Goal: Share content: Share content

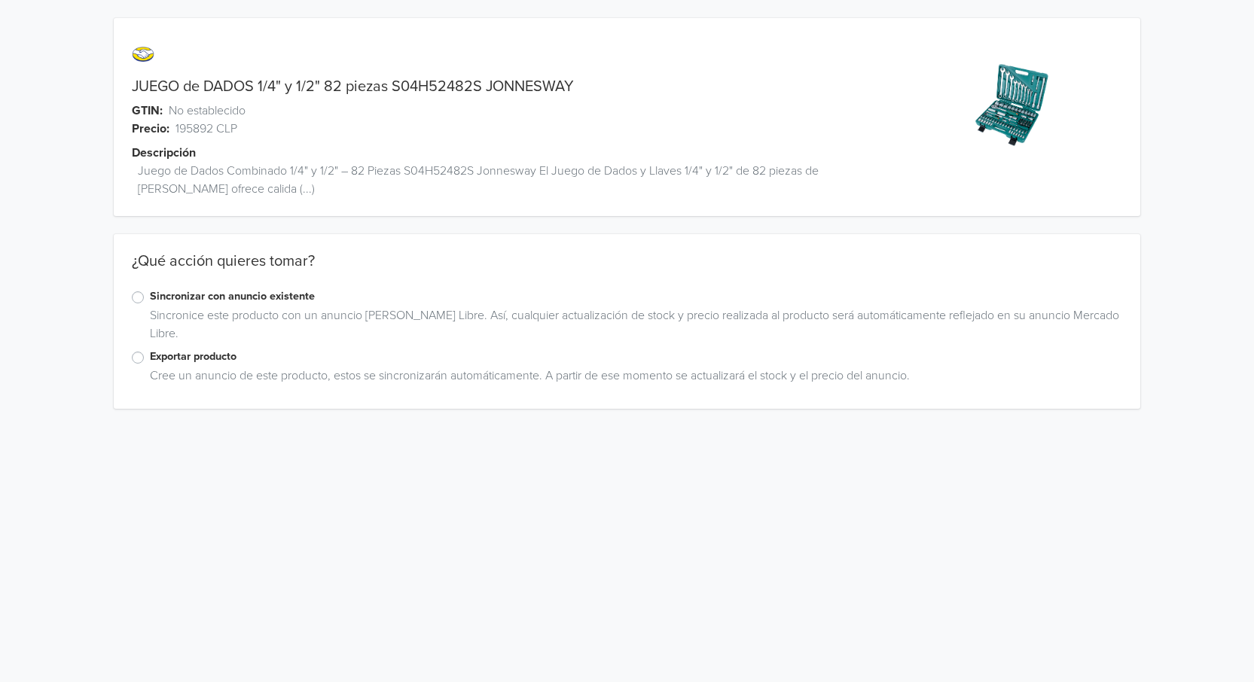
click at [150, 357] on label "Exportar producto" at bounding box center [636, 357] width 972 height 17
click at [0, 0] on input "Exportar producto" at bounding box center [0, 0] width 0 height 0
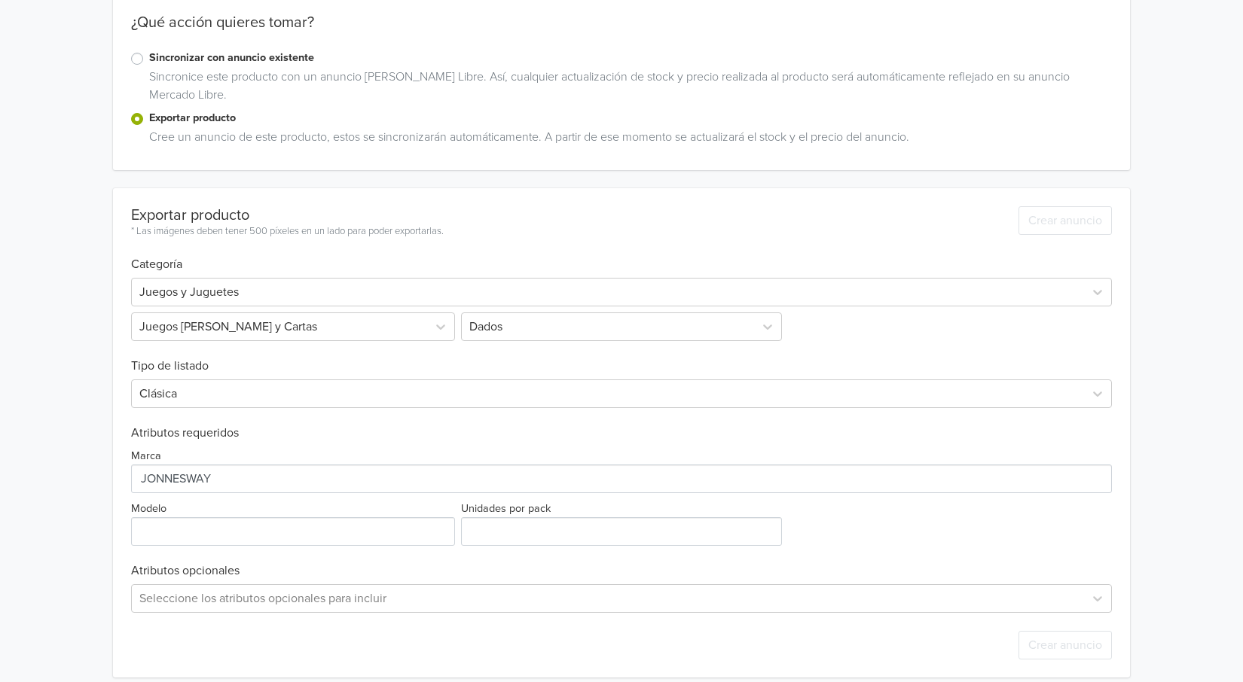
scroll to position [252, 0]
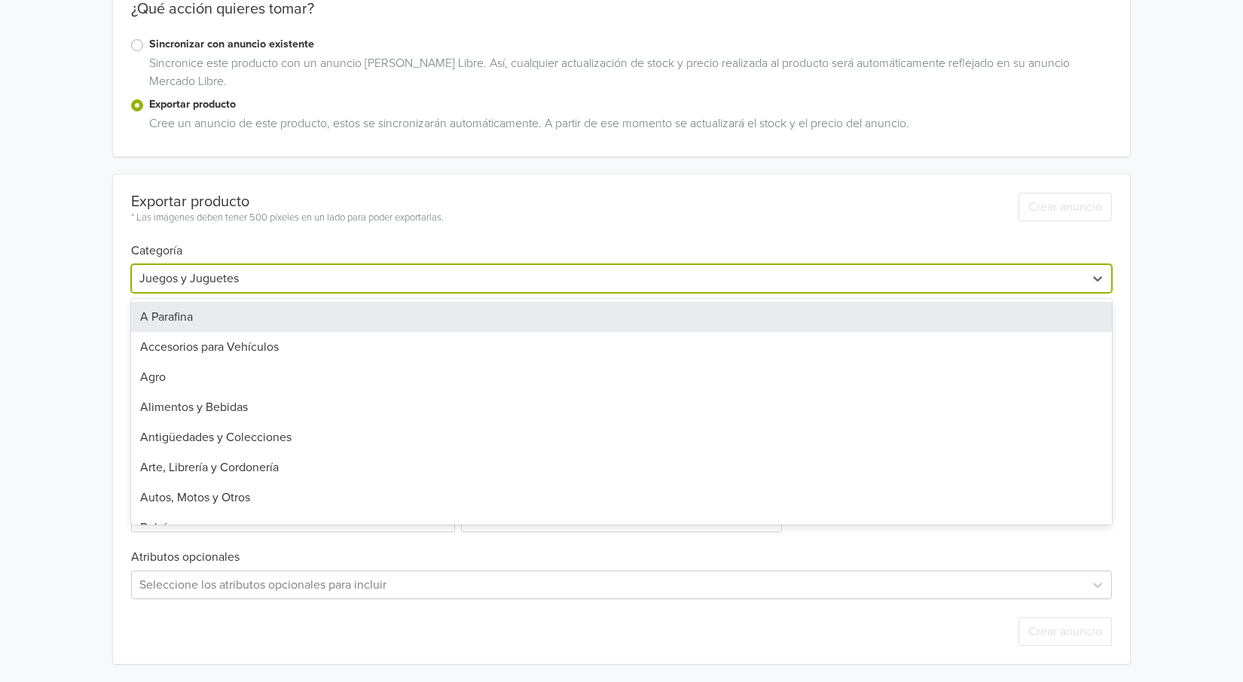
click at [229, 275] on div at bounding box center [607, 278] width 937 height 21
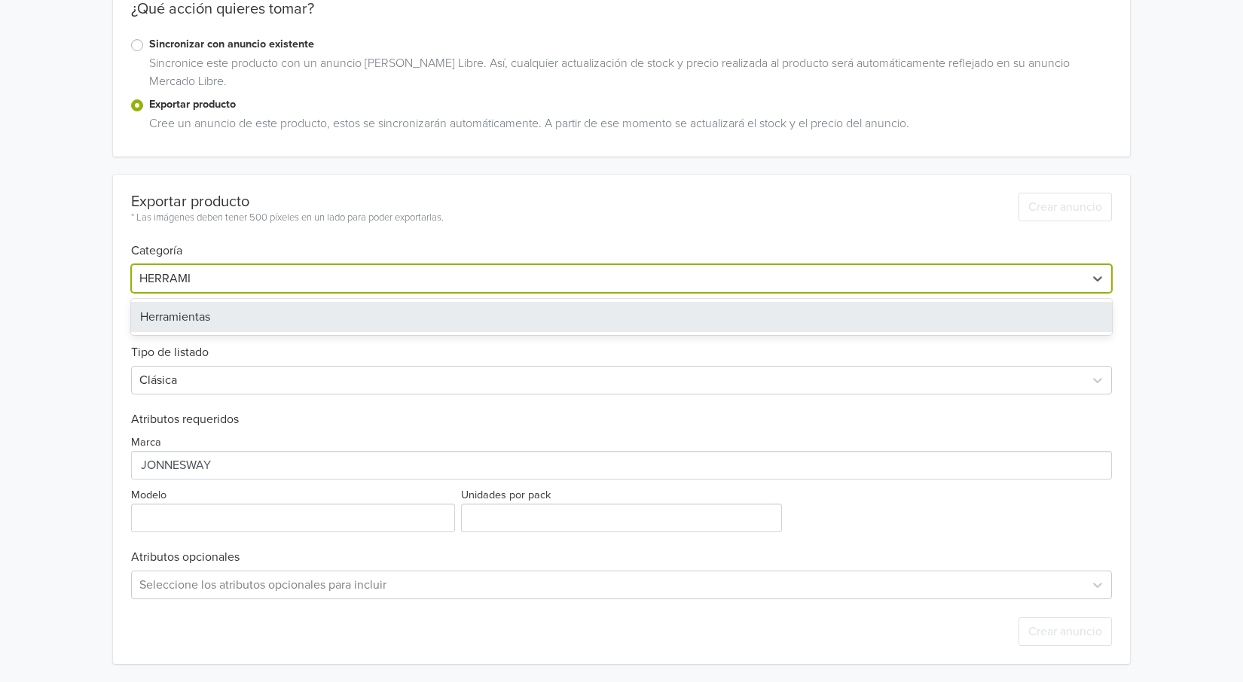
type input "HERRAMIE"
click at [218, 308] on div "Herramientas" at bounding box center [621, 317] width 980 height 30
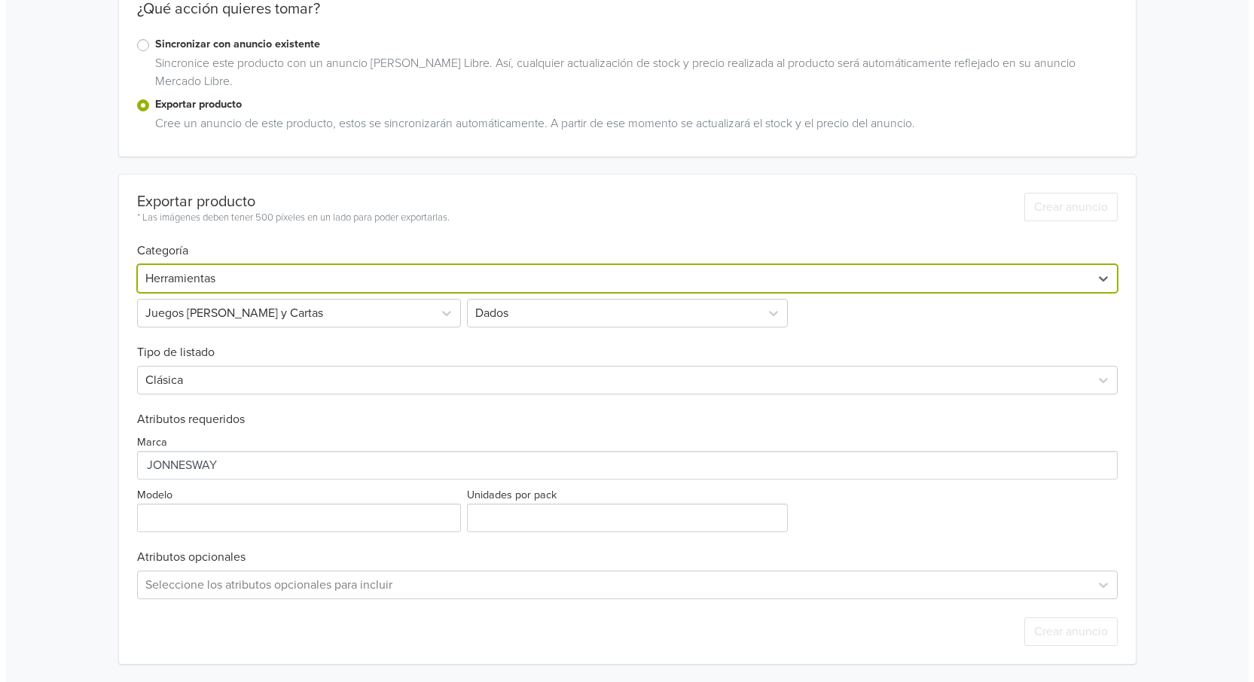
scroll to position [0, 0]
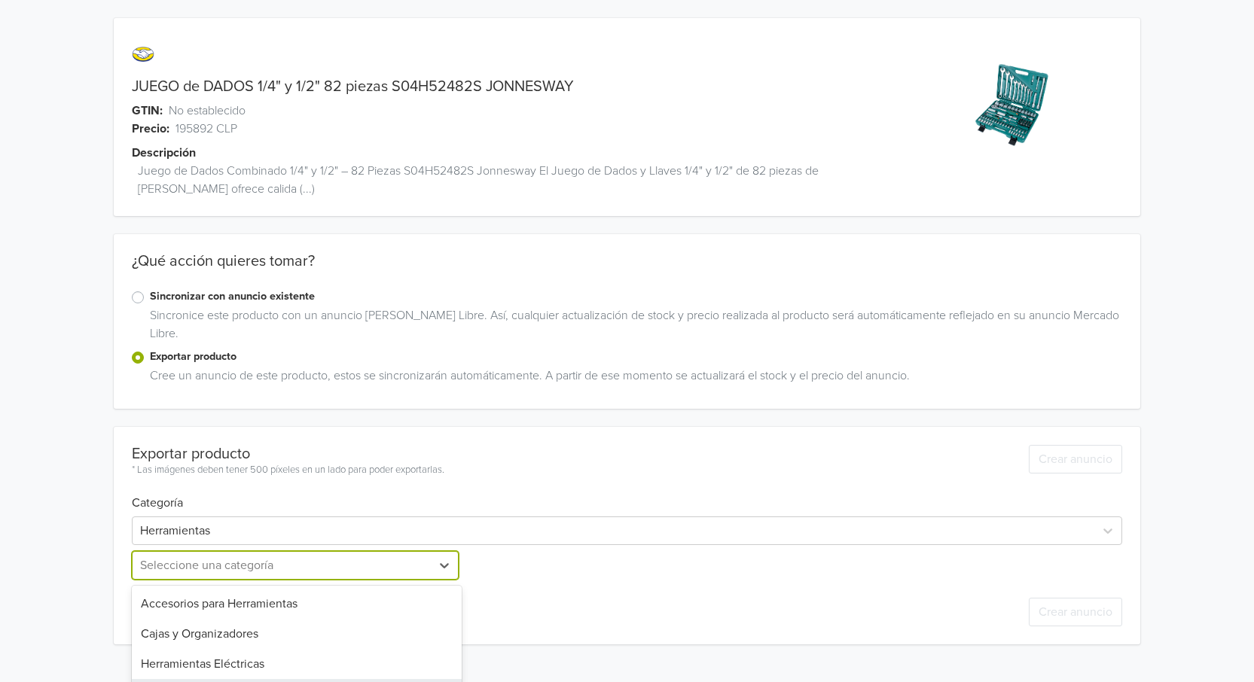
click at [223, 563] on div "9 results available. Use Up and Down to choose options, press Enter to select t…" at bounding box center [297, 565] width 330 height 29
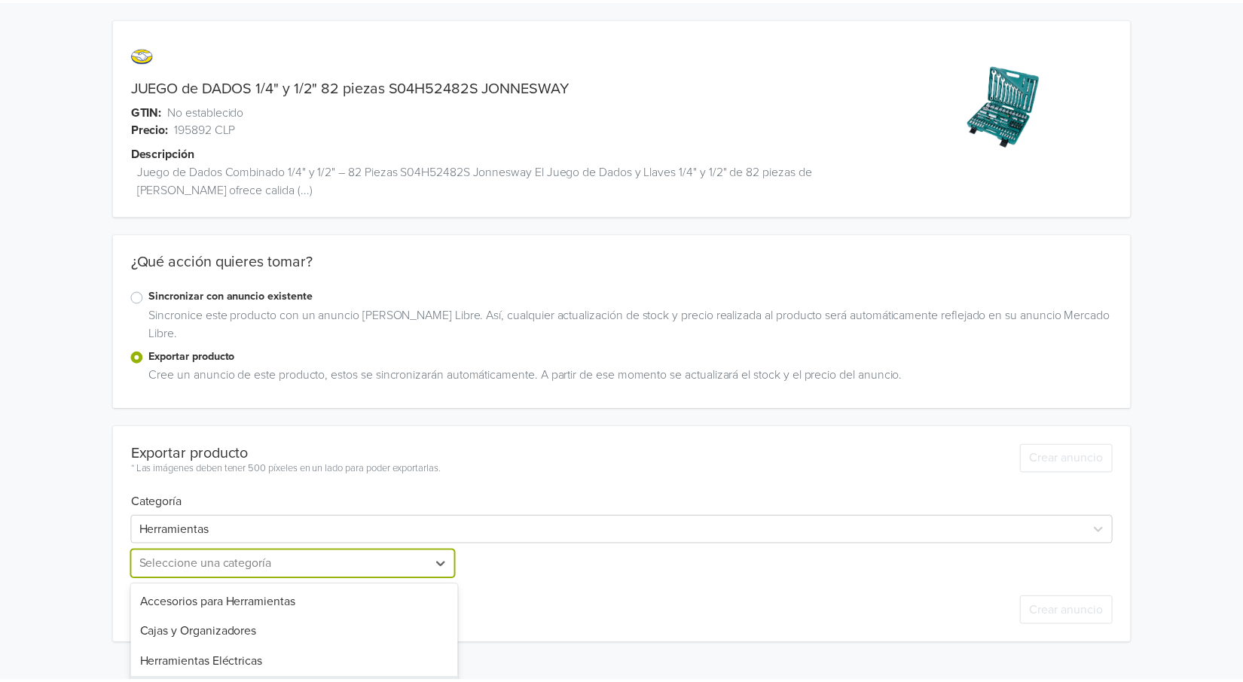
scroll to position [130, 0]
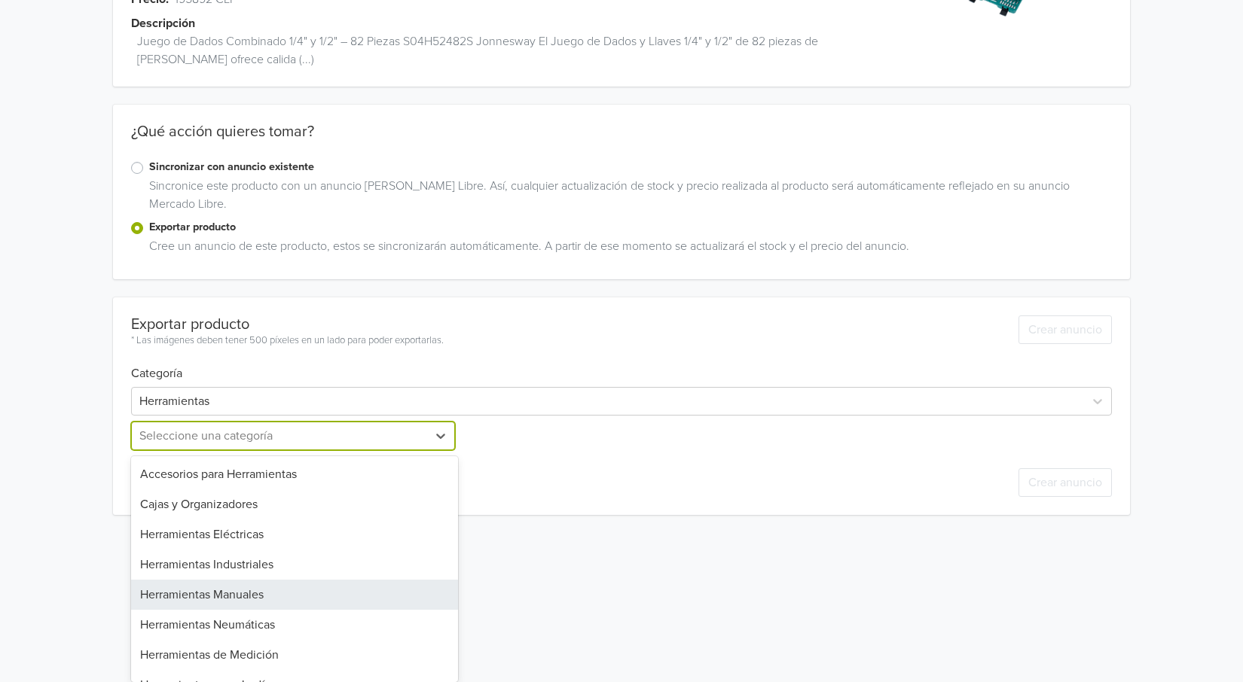
click at [266, 589] on div "Herramientas Manuales" at bounding box center [294, 595] width 327 height 30
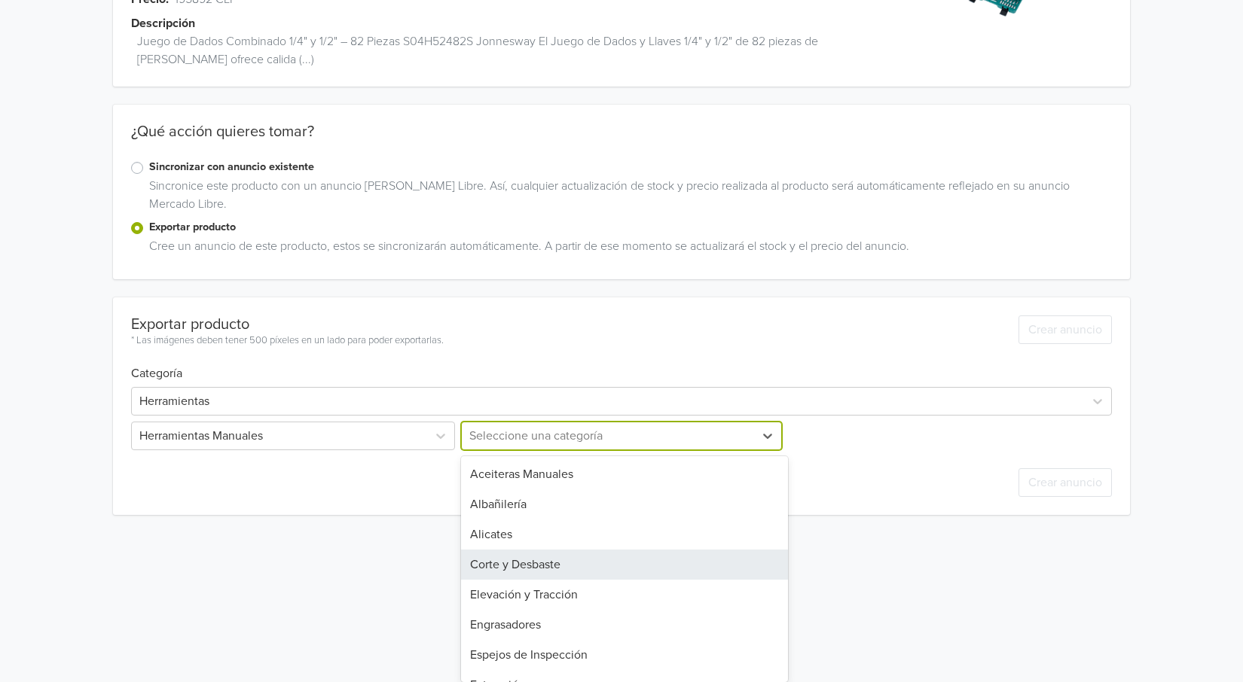
click at [655, 450] on div "19 results available. Use Up and Down to choose options, press Enter to select …" at bounding box center [621, 436] width 327 height 29
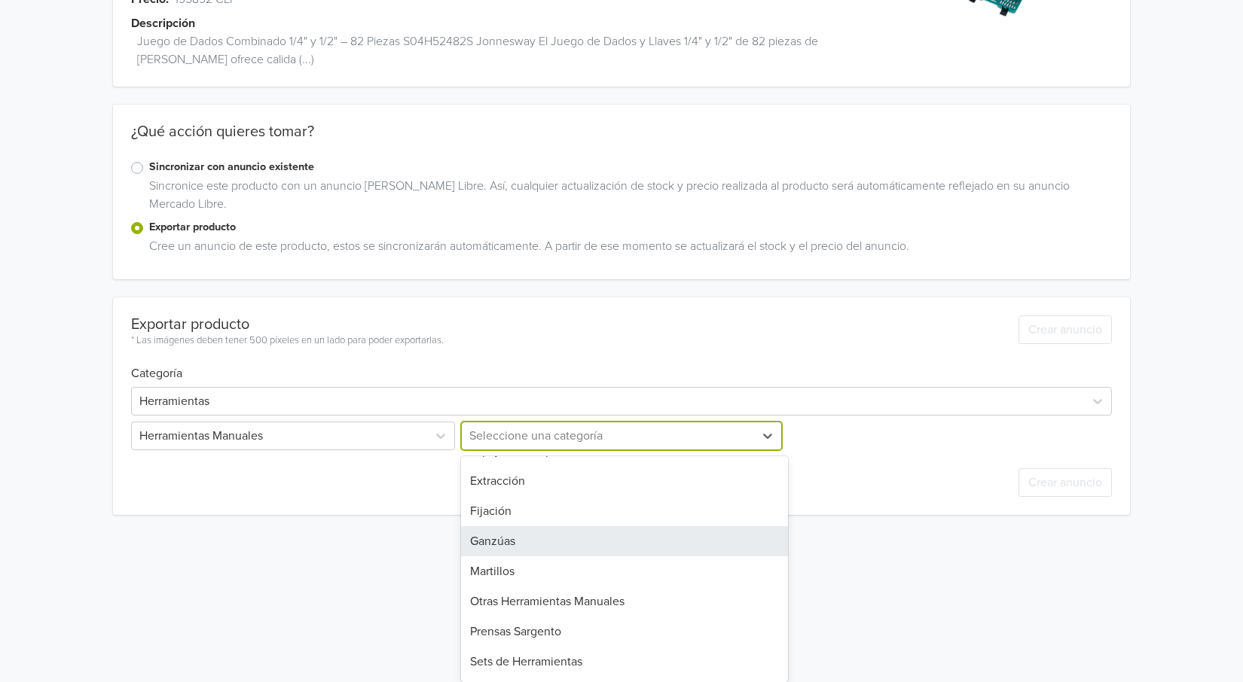
scroll to position [226, 0]
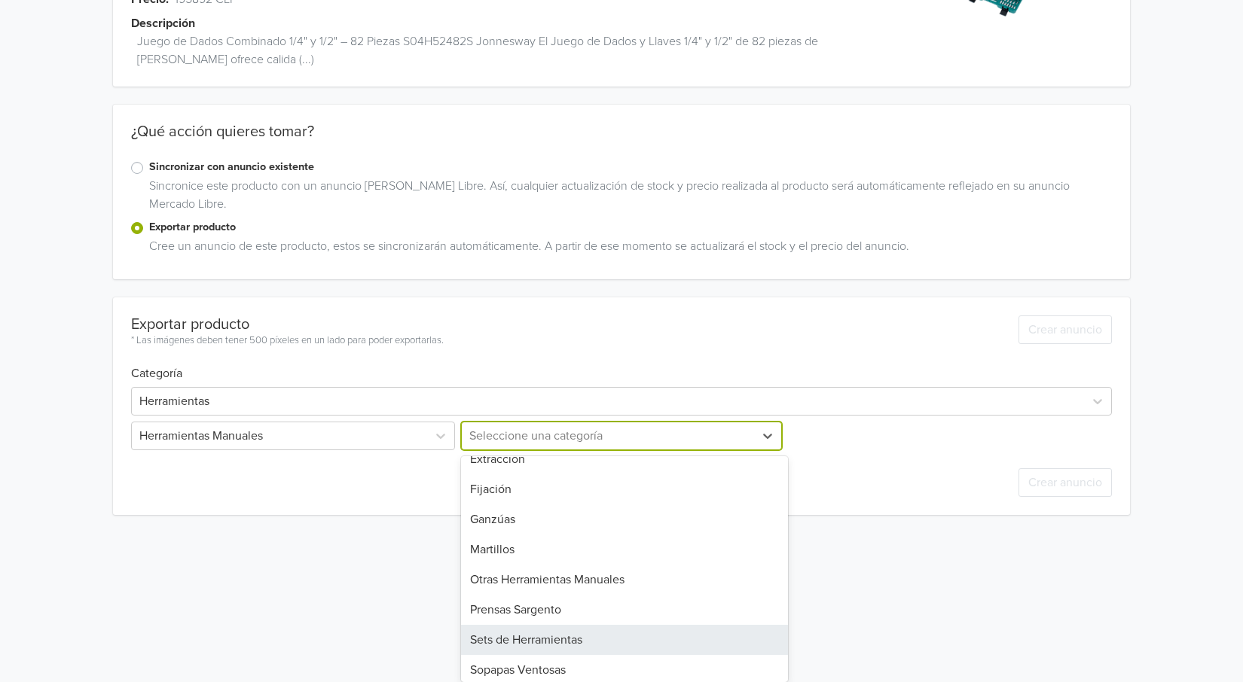
click at [582, 645] on div "Sets de Herramientas" at bounding box center [624, 640] width 327 height 30
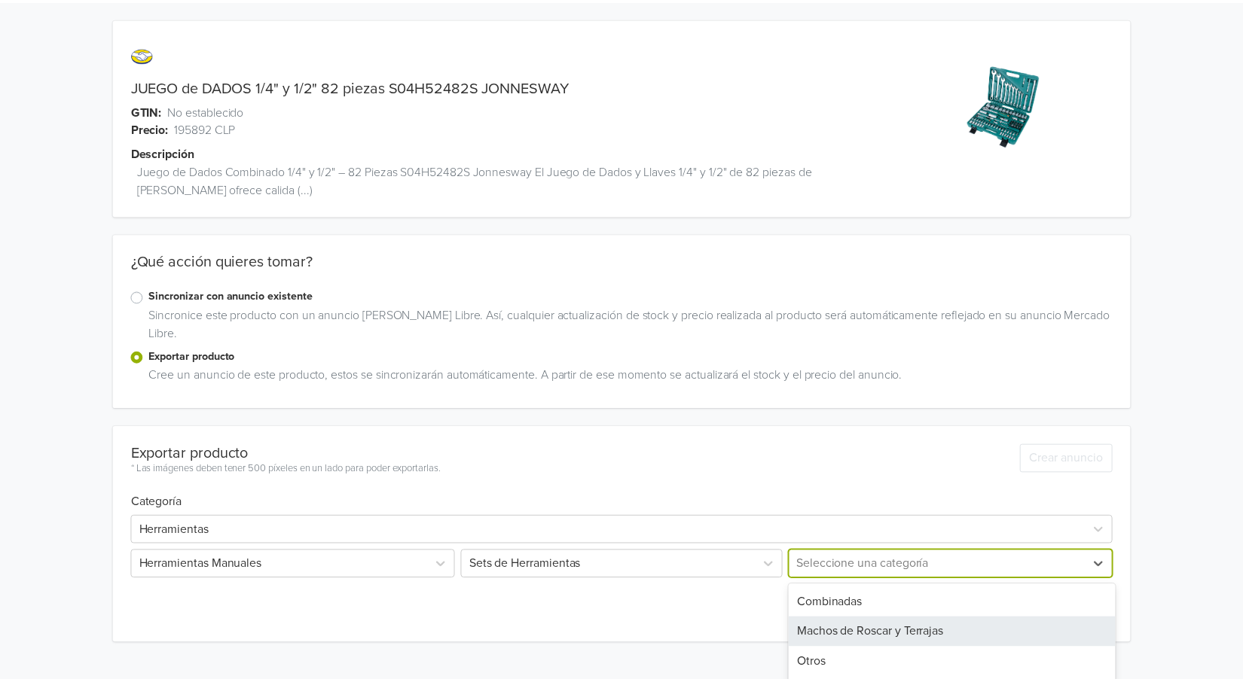
scroll to position [90, 0]
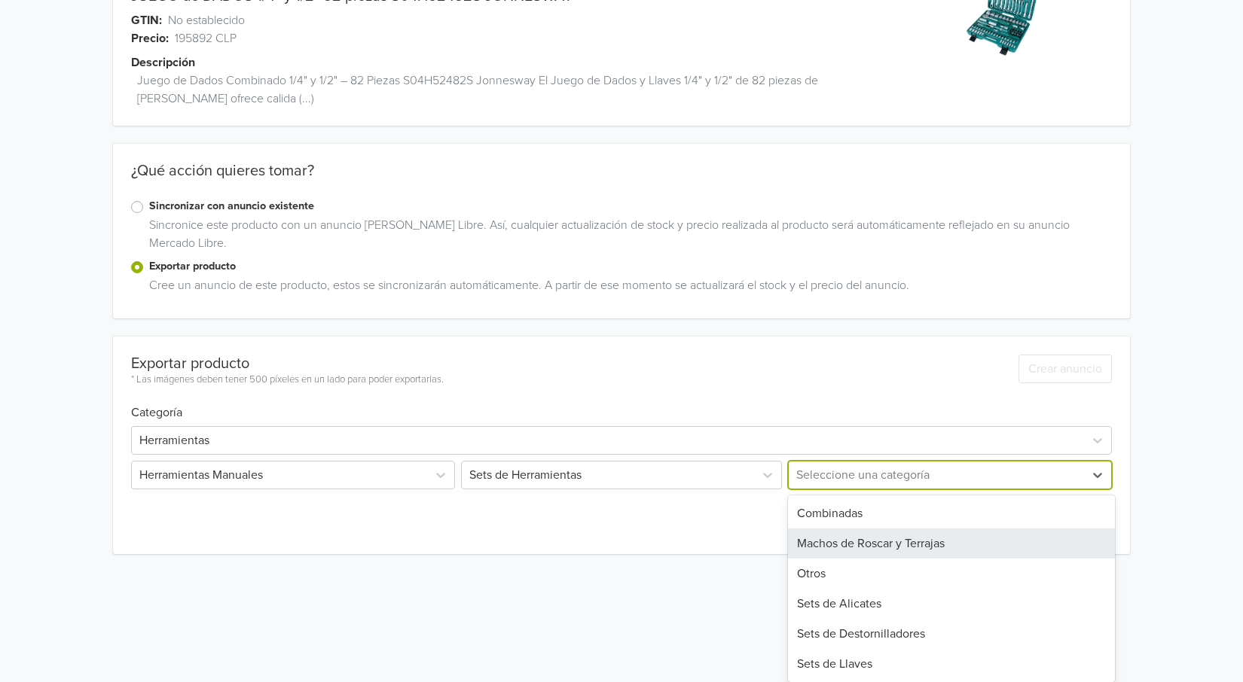
click at [971, 489] on div "6 results available. Use Up and Down to choose options, press Enter to select t…" at bounding box center [948, 475] width 327 height 29
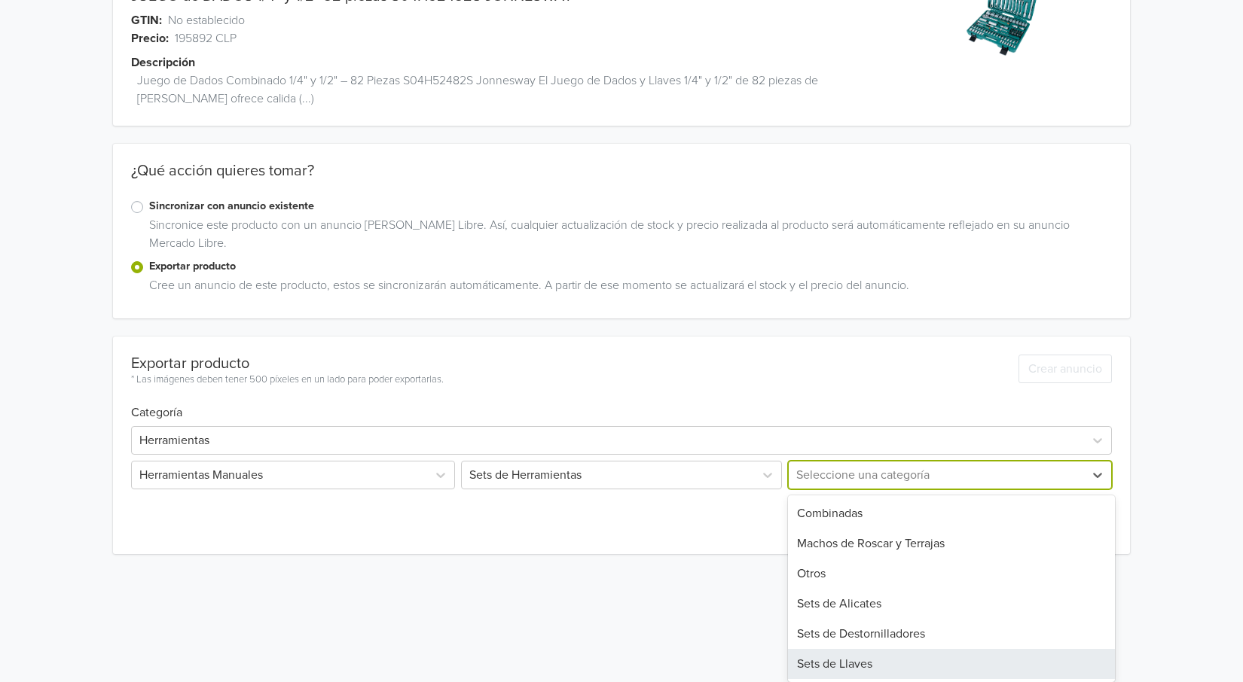
click at [880, 659] on div "Sets de Llaves" at bounding box center [951, 664] width 327 height 30
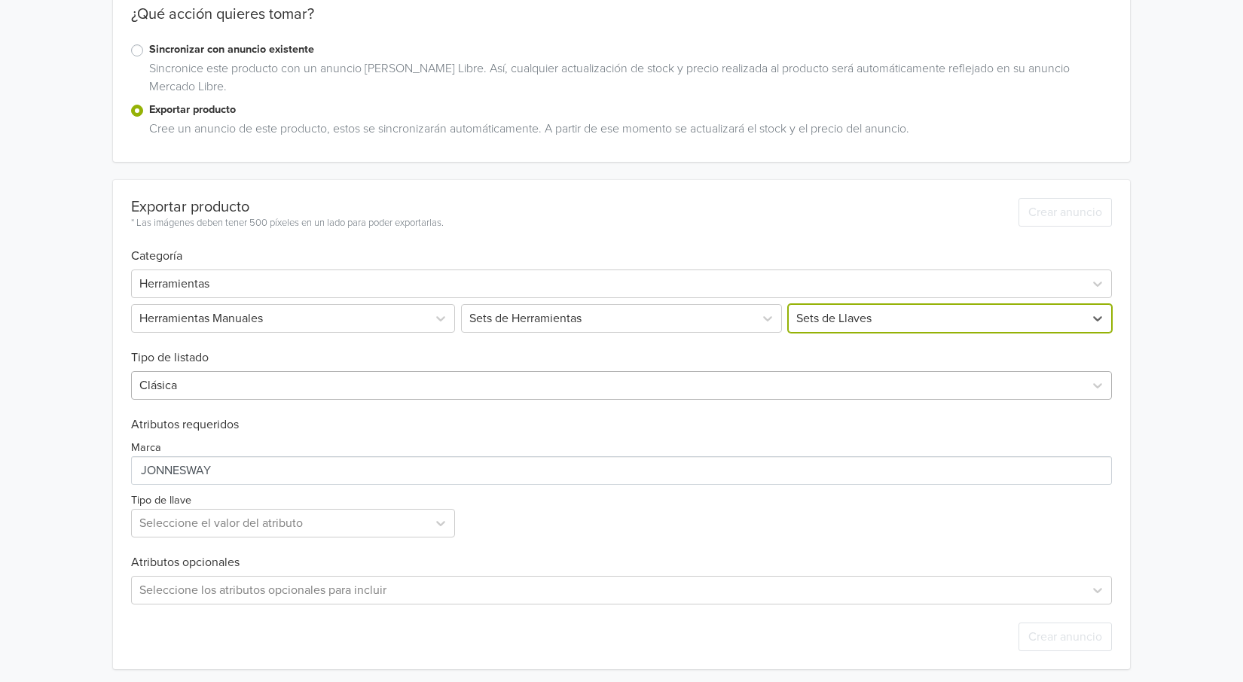
scroll to position [252, 0]
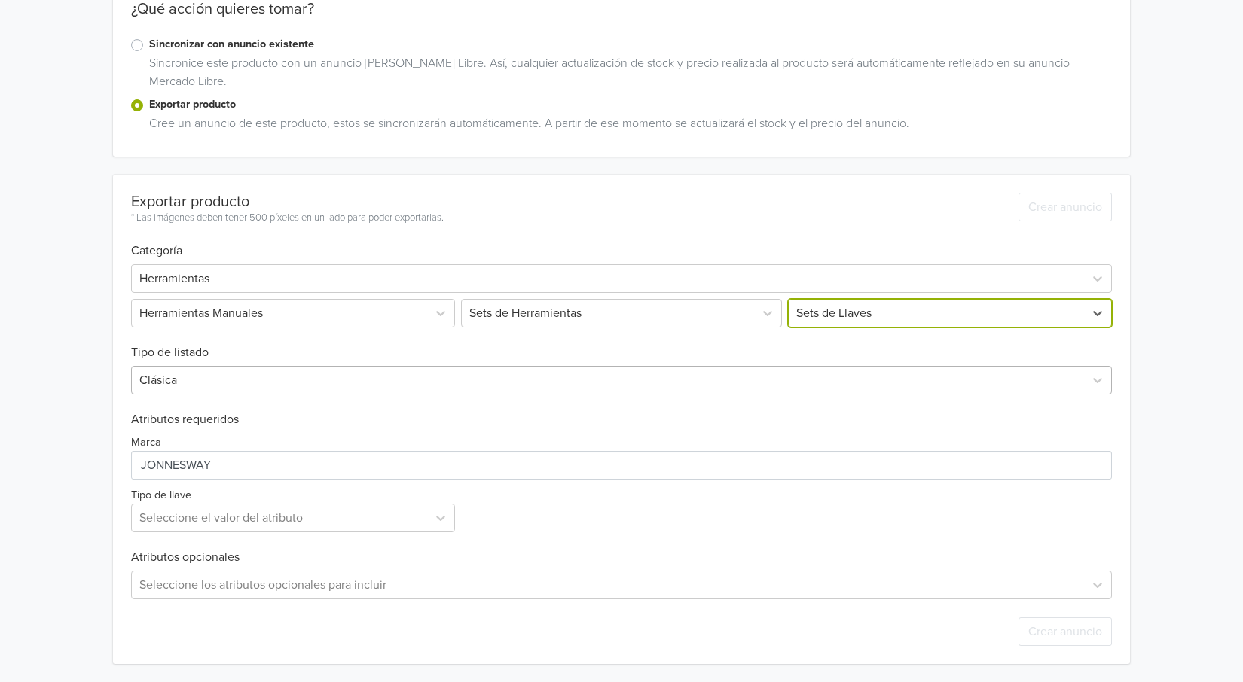
click at [177, 374] on div at bounding box center [607, 380] width 937 height 21
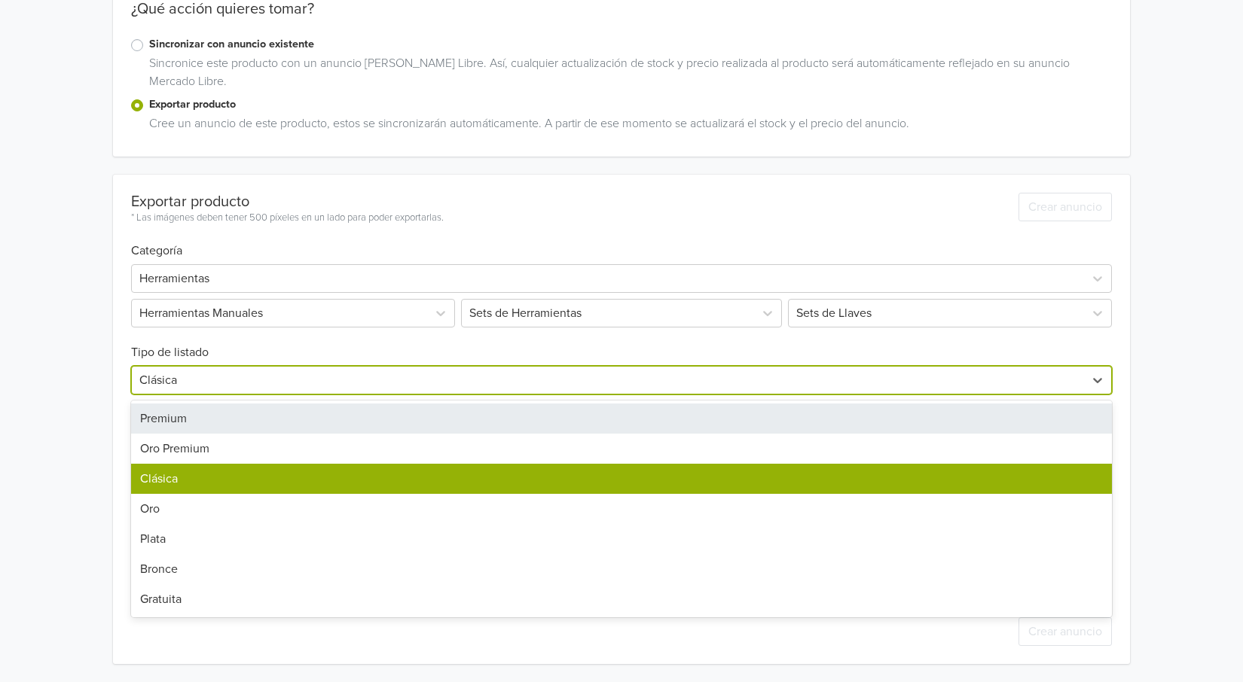
click at [178, 413] on div "Premium" at bounding box center [621, 419] width 980 height 30
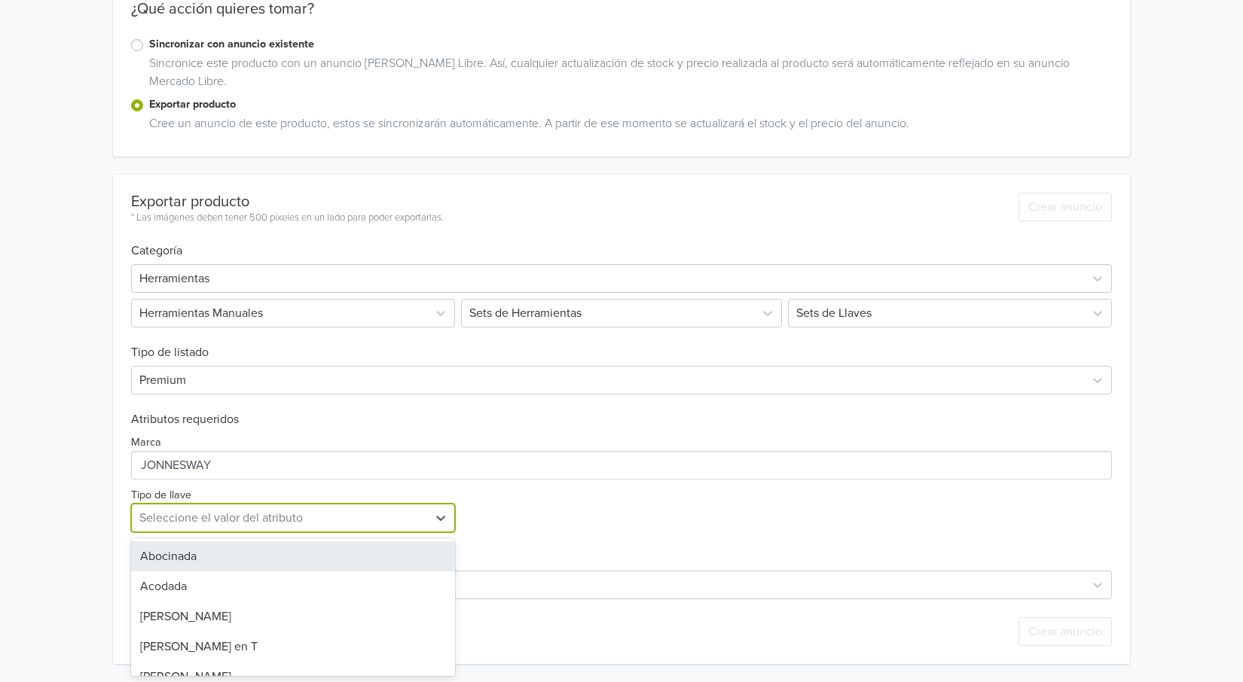
click at [392, 511] on div at bounding box center [279, 518] width 280 height 21
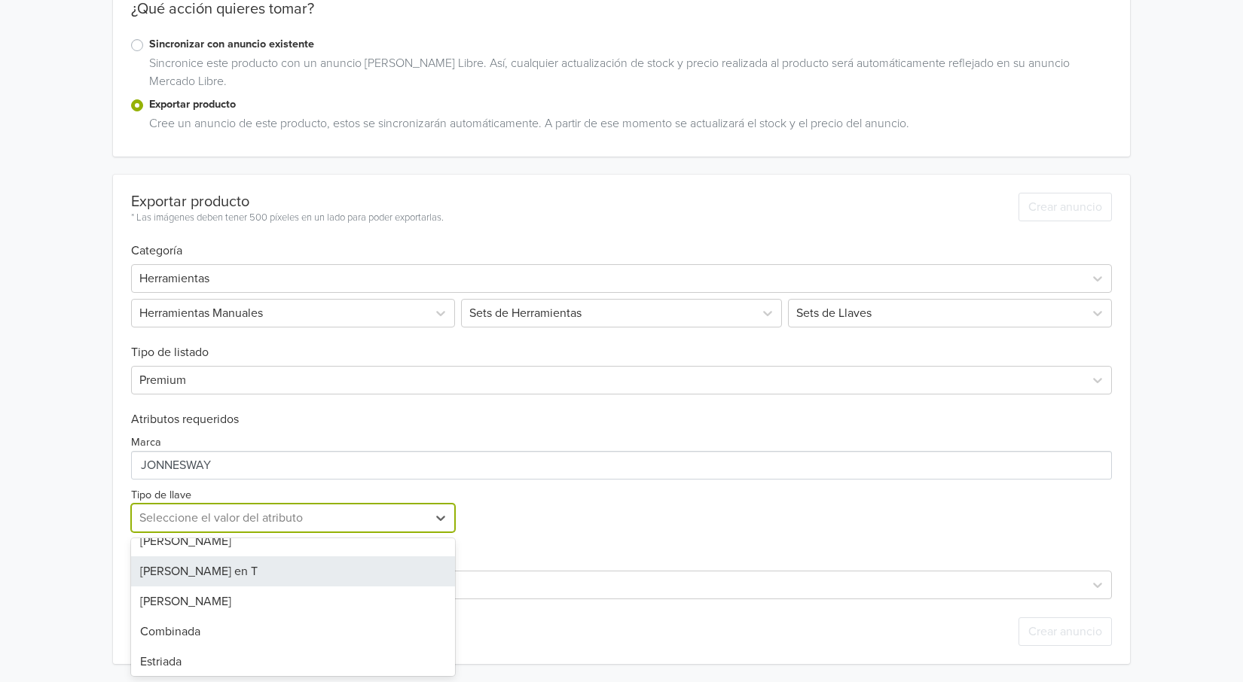
scroll to position [151, 0]
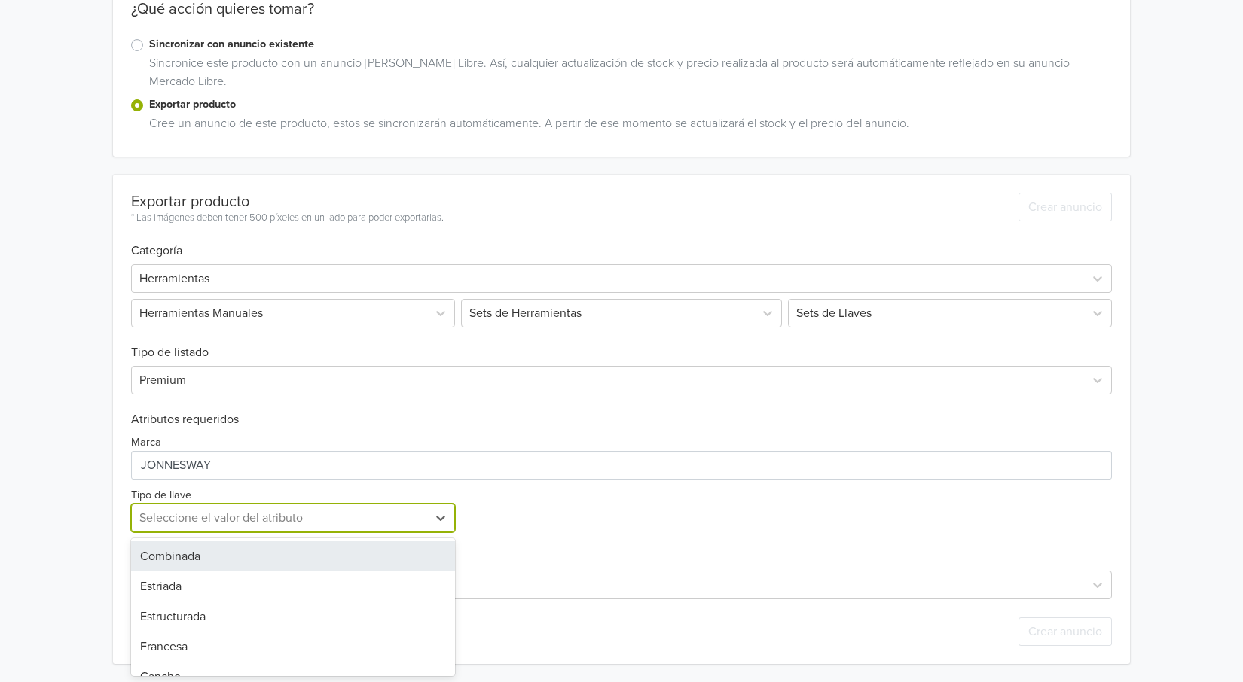
click at [227, 563] on div "Combinada" at bounding box center [293, 556] width 324 height 30
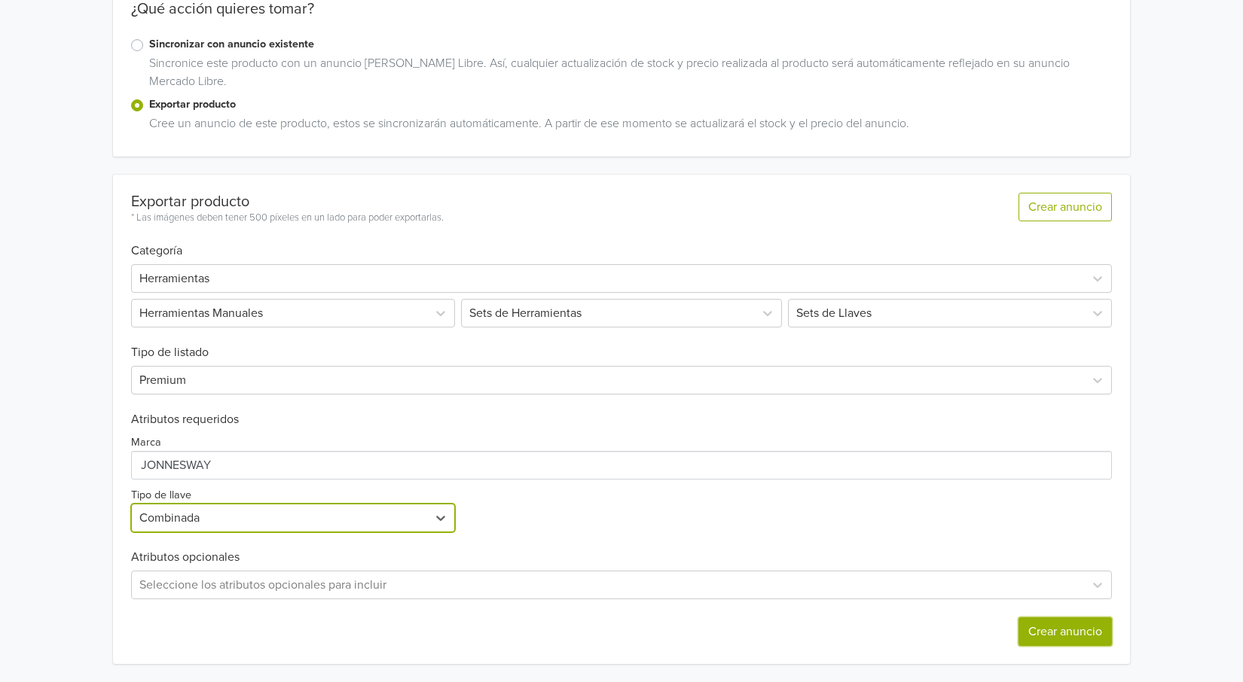
click at [1056, 631] on button "Crear anuncio" at bounding box center [1064, 631] width 93 height 29
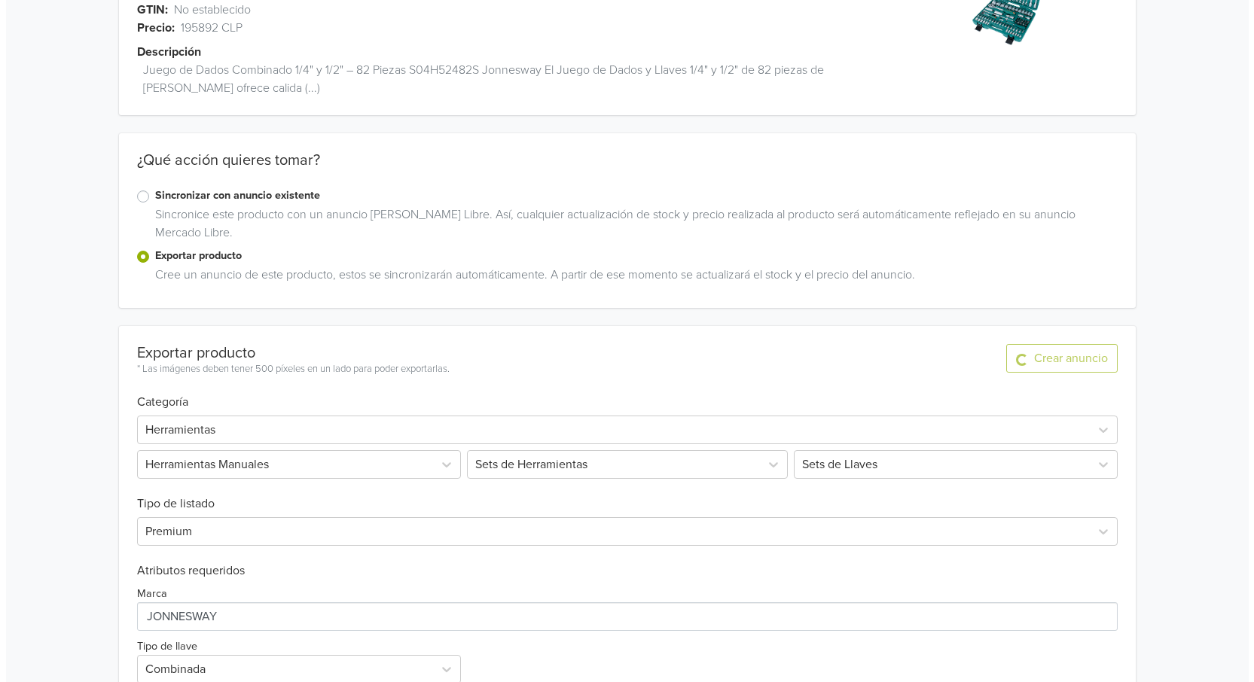
scroll to position [0, 0]
